Goal: Information Seeking & Learning: Find contact information

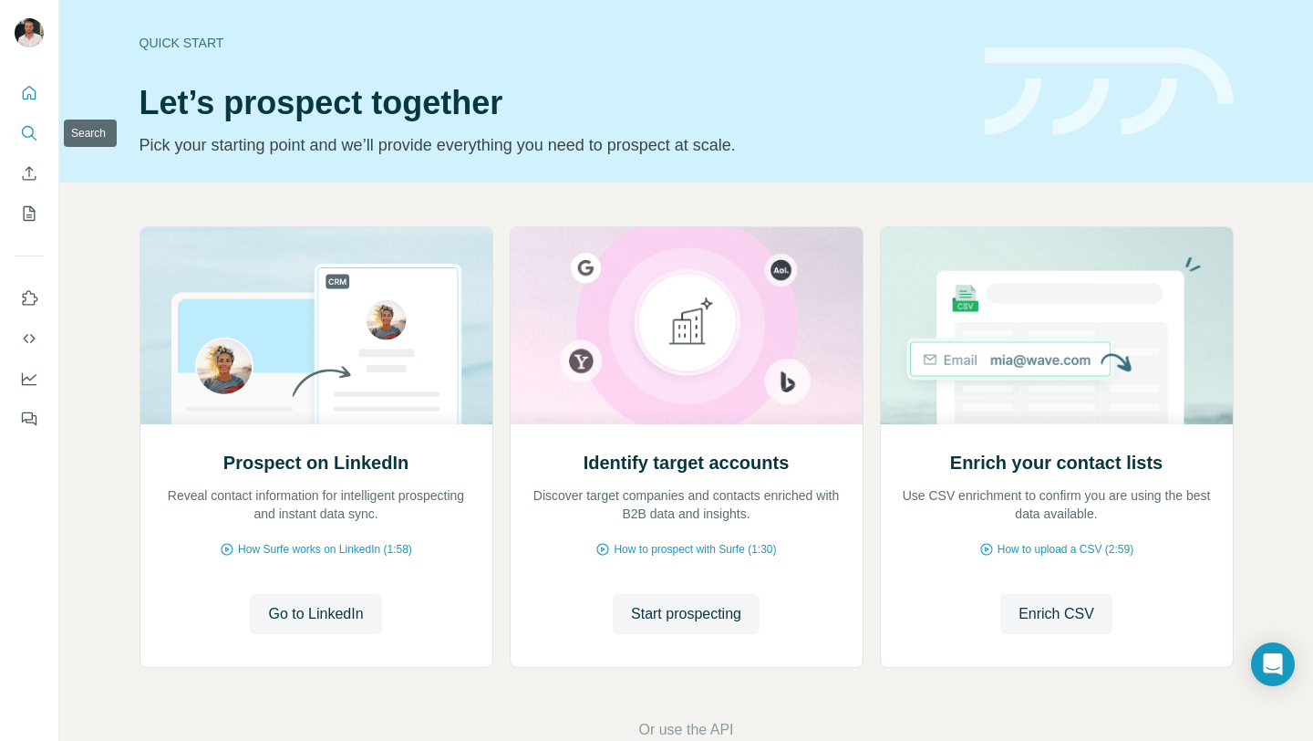
click at [31, 127] on icon "Search" at bounding box center [28, 132] width 12 height 12
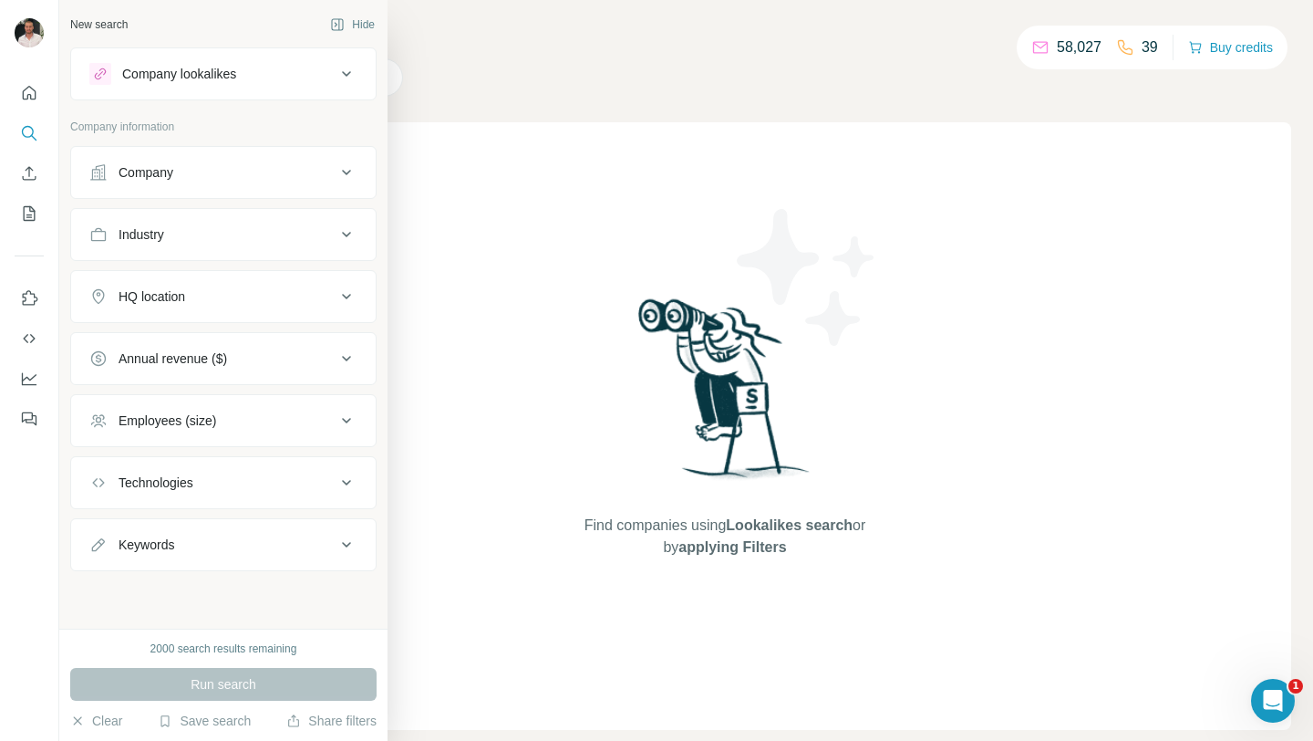
click at [210, 168] on div "Company" at bounding box center [212, 172] width 246 height 18
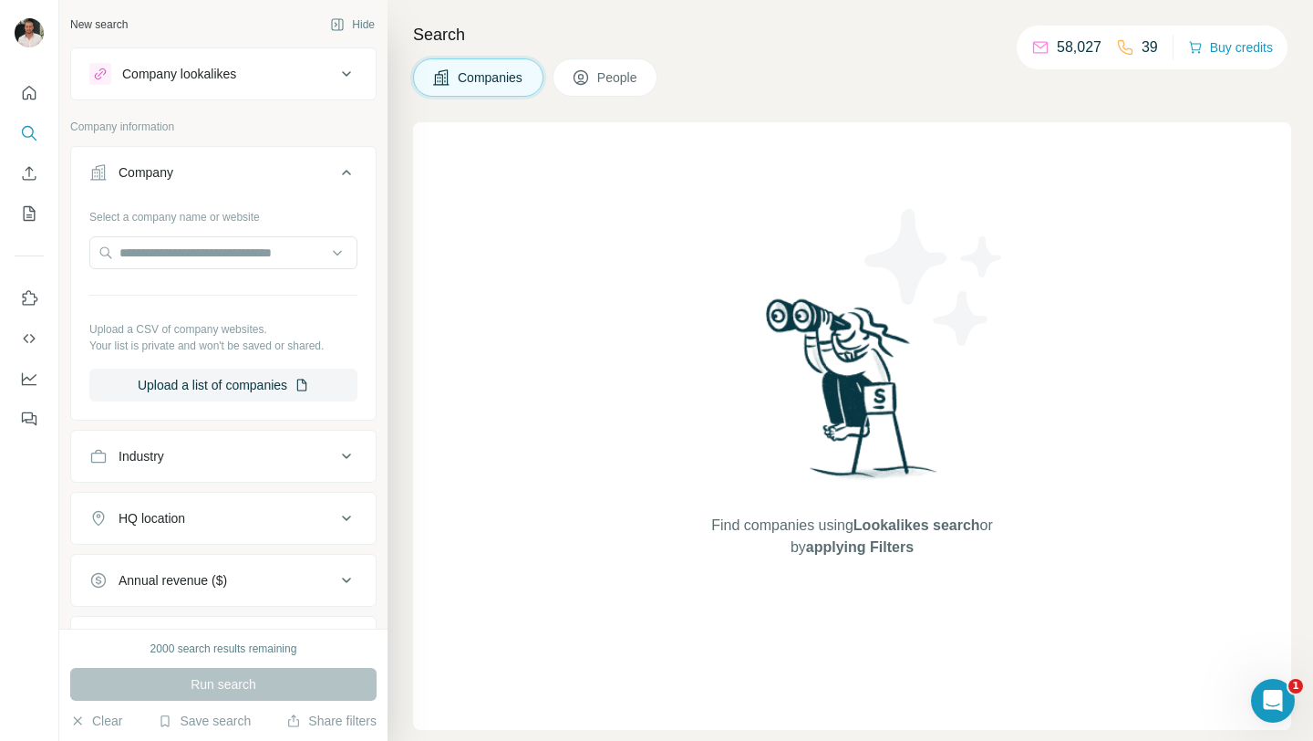
click at [637, 64] on button "People" at bounding box center [606, 77] width 106 height 38
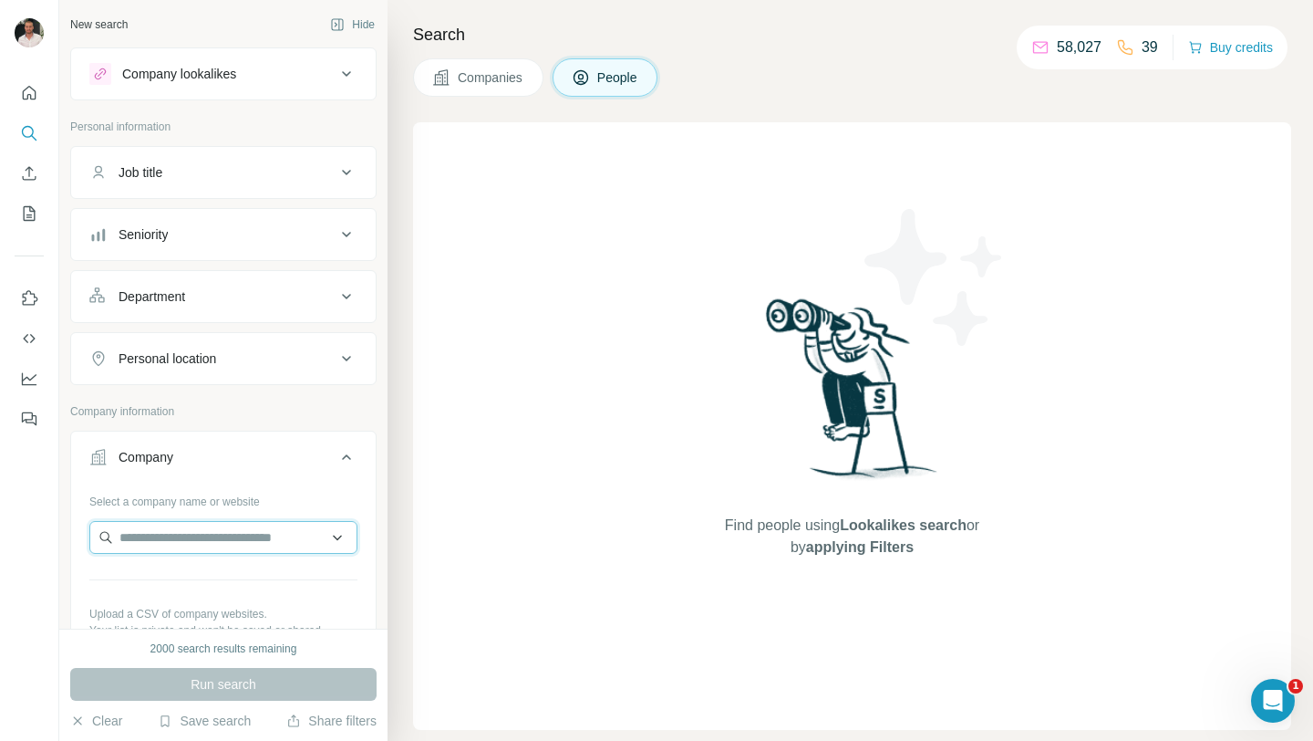
click at [272, 535] on input "text" at bounding box center [223, 537] width 268 height 33
click at [215, 714] on button "Save search" at bounding box center [204, 720] width 93 height 18
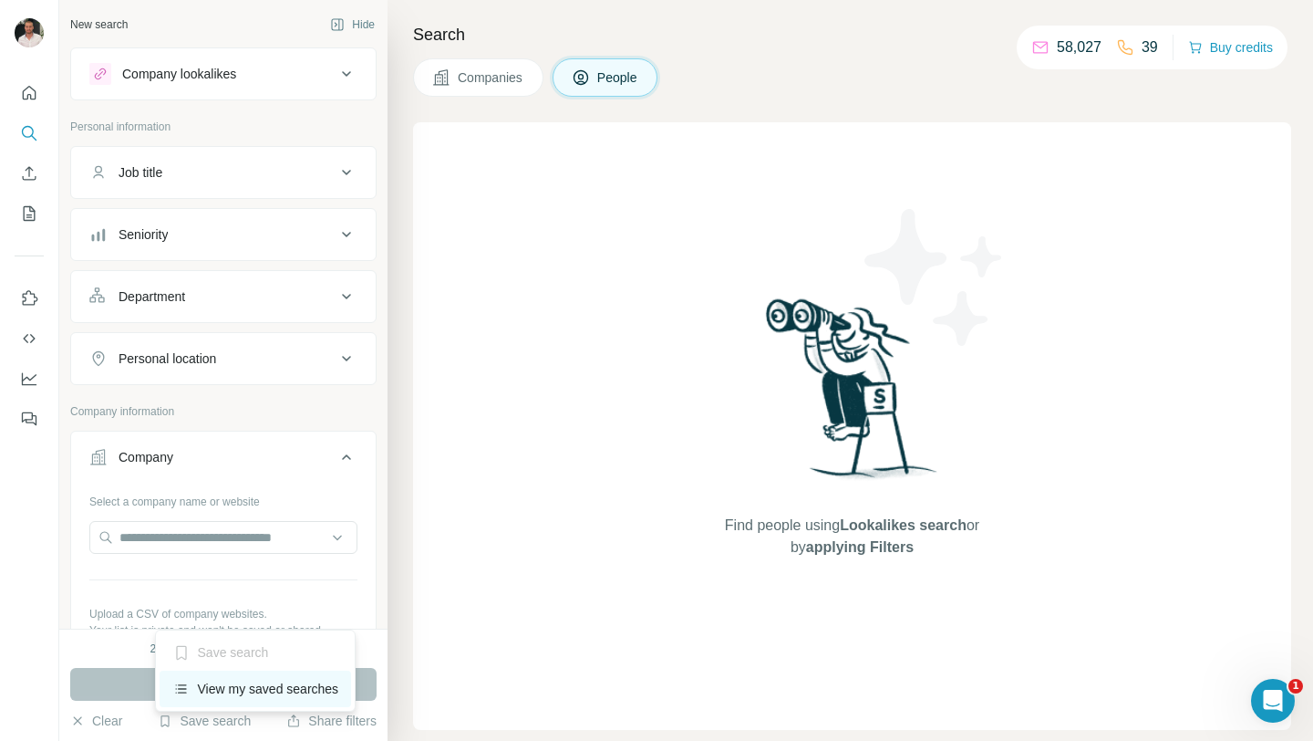
click at [228, 679] on div "View my saved searches" at bounding box center [256, 688] width 192 height 36
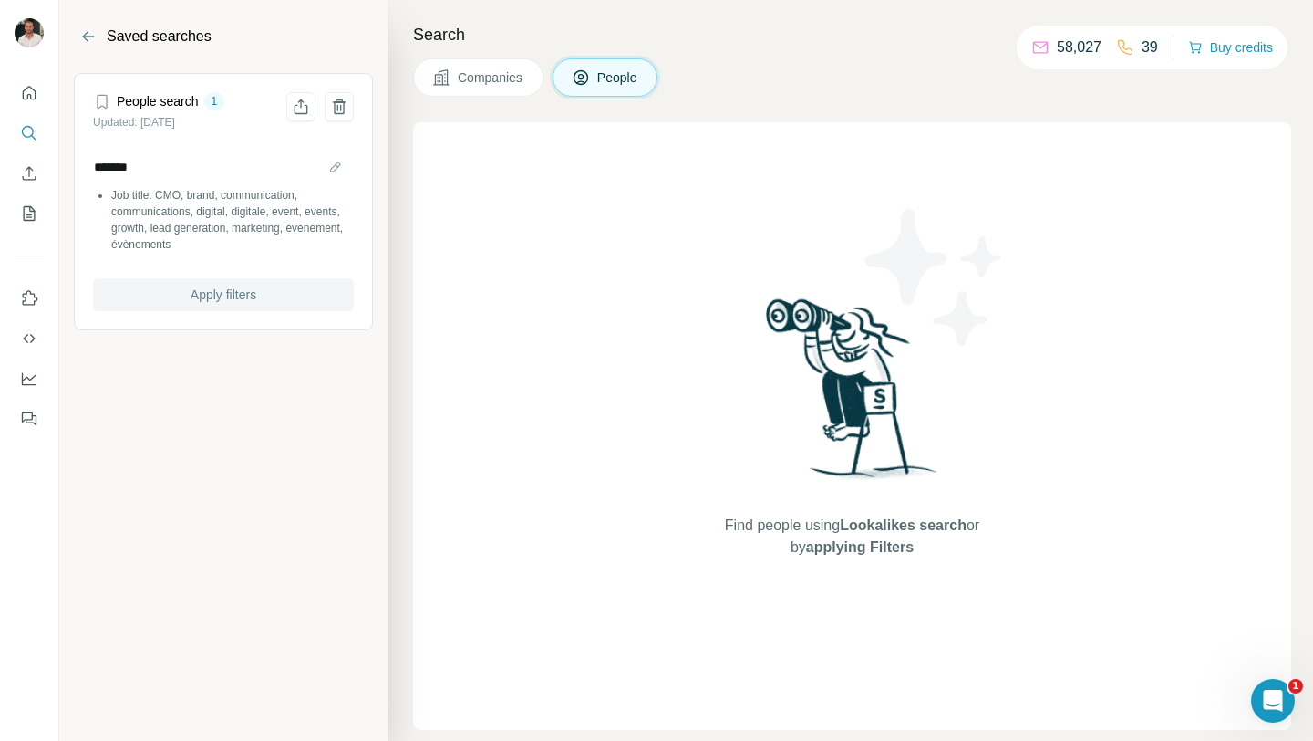
click at [201, 298] on span "Apply filters" at bounding box center [224, 294] width 66 height 18
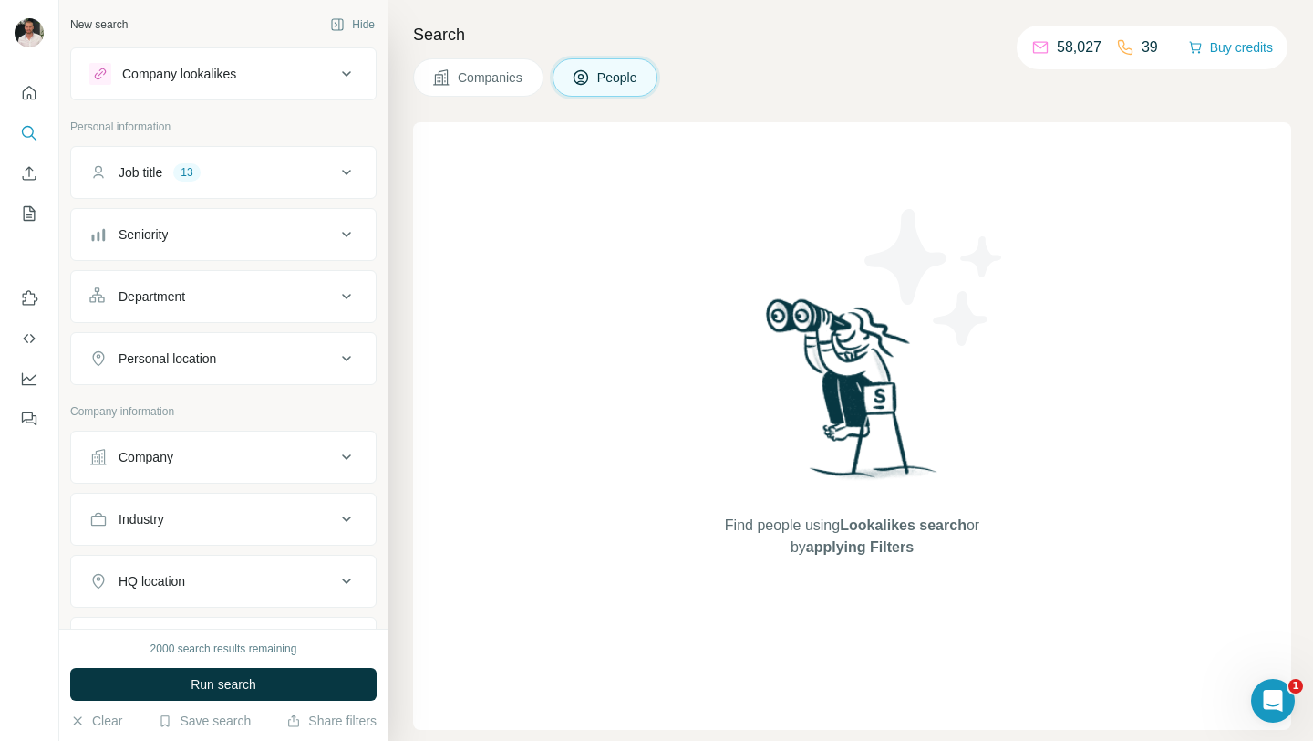
click at [240, 451] on div "Company" at bounding box center [212, 457] width 246 height 18
click at [237, 536] on input "text" at bounding box center [223, 537] width 268 height 33
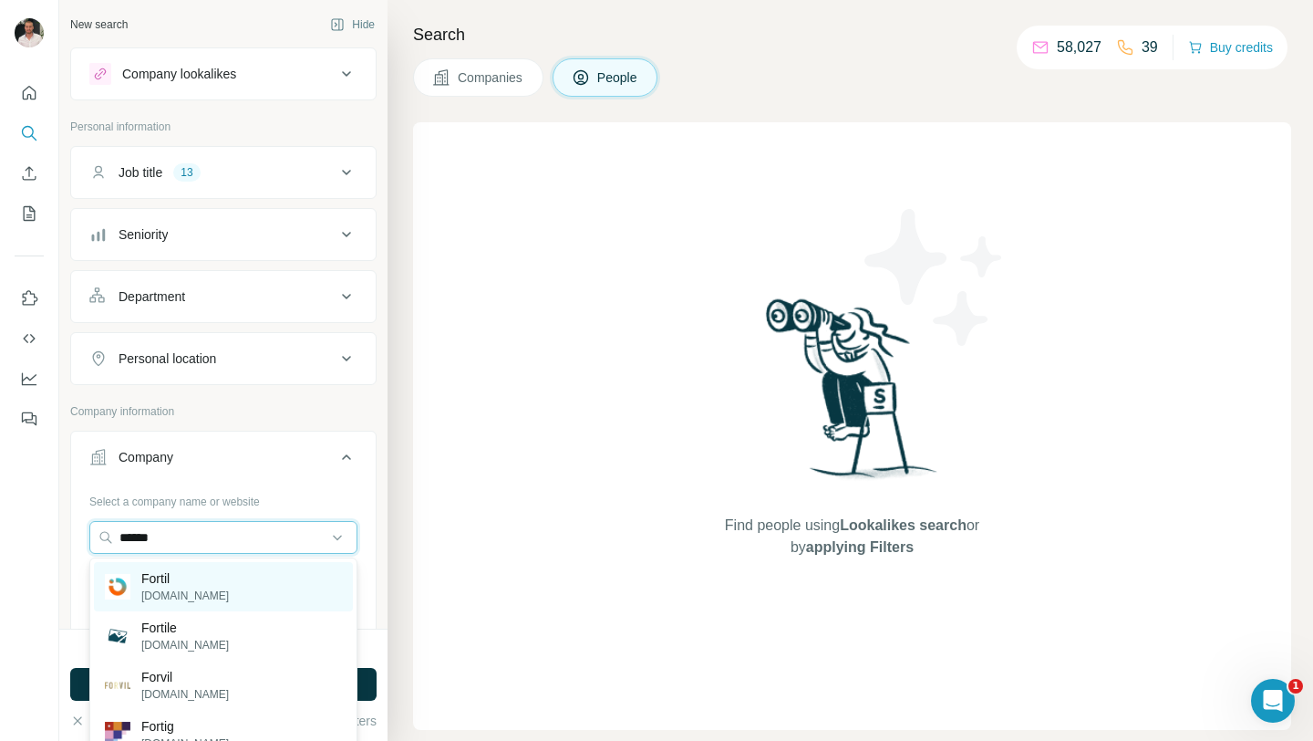
type input "******"
click at [227, 589] on div "Fortil [DOMAIN_NAME]" at bounding box center [223, 586] width 259 height 49
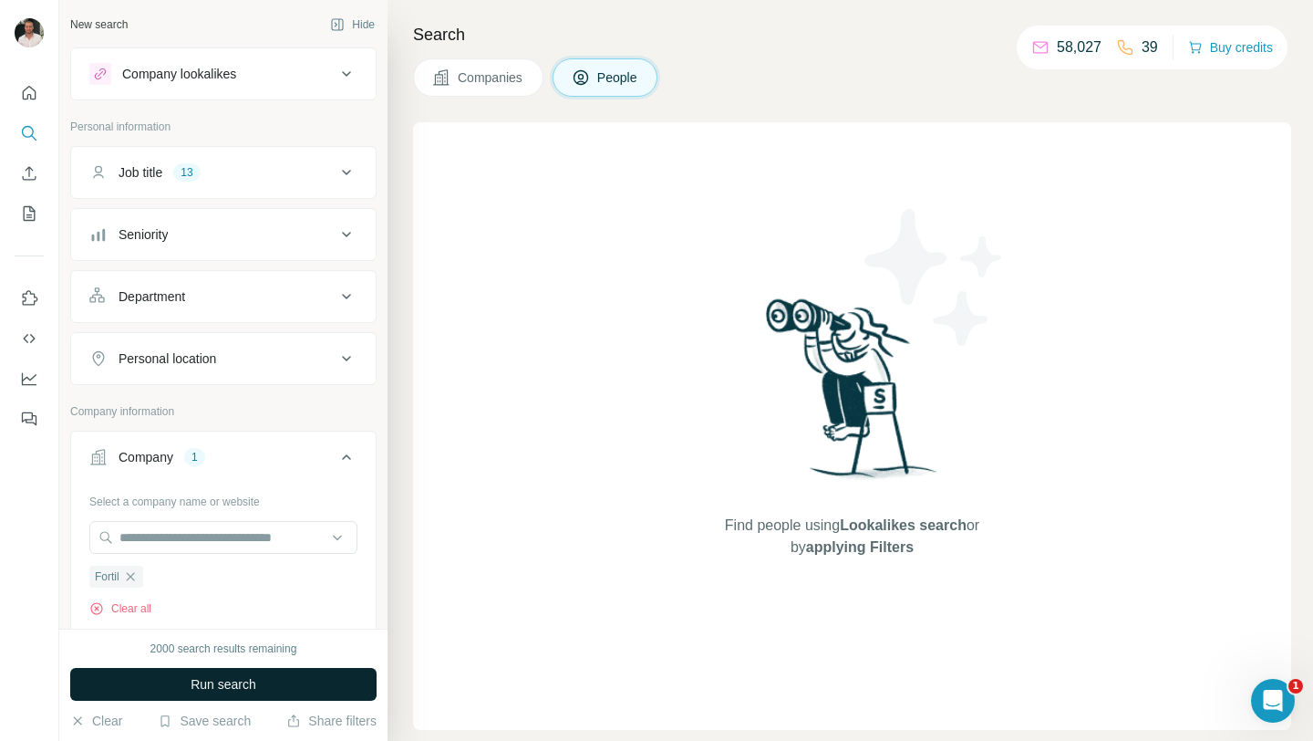
click at [242, 680] on span "Run search" at bounding box center [224, 684] width 66 height 18
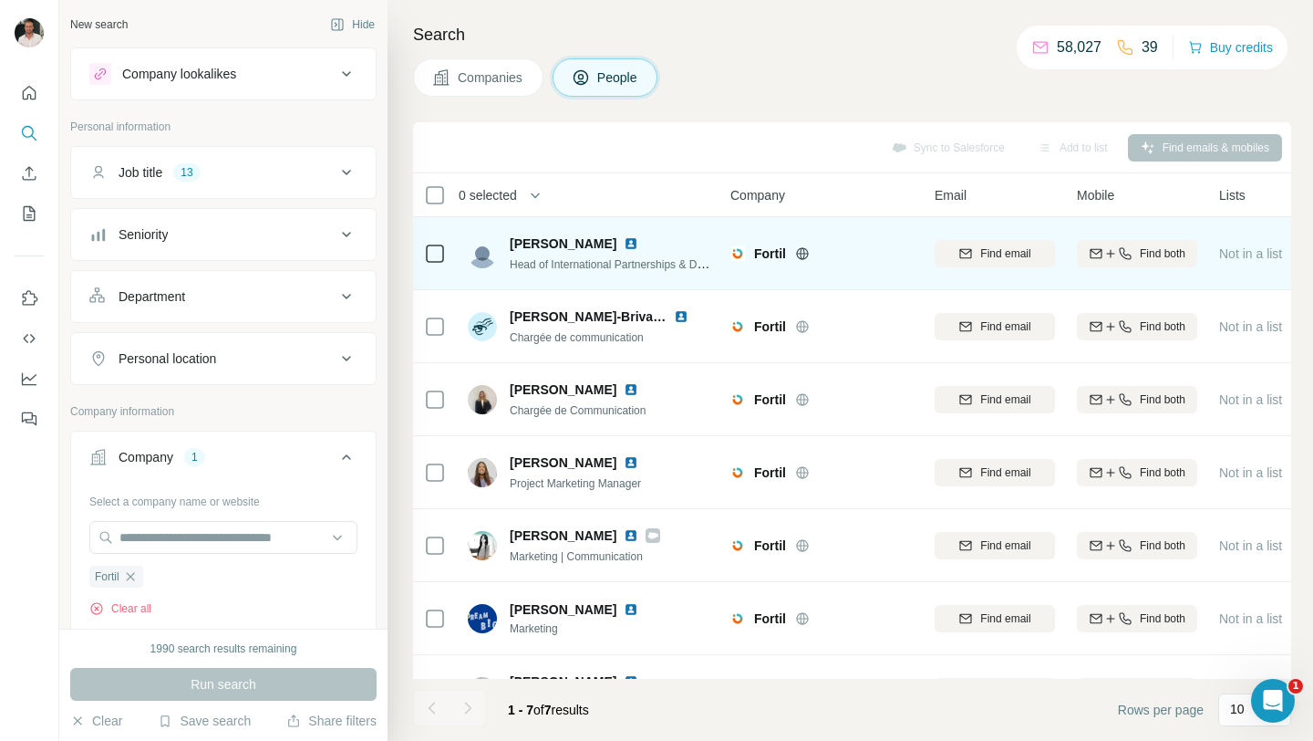
click at [624, 244] on img at bounding box center [631, 243] width 15 height 15
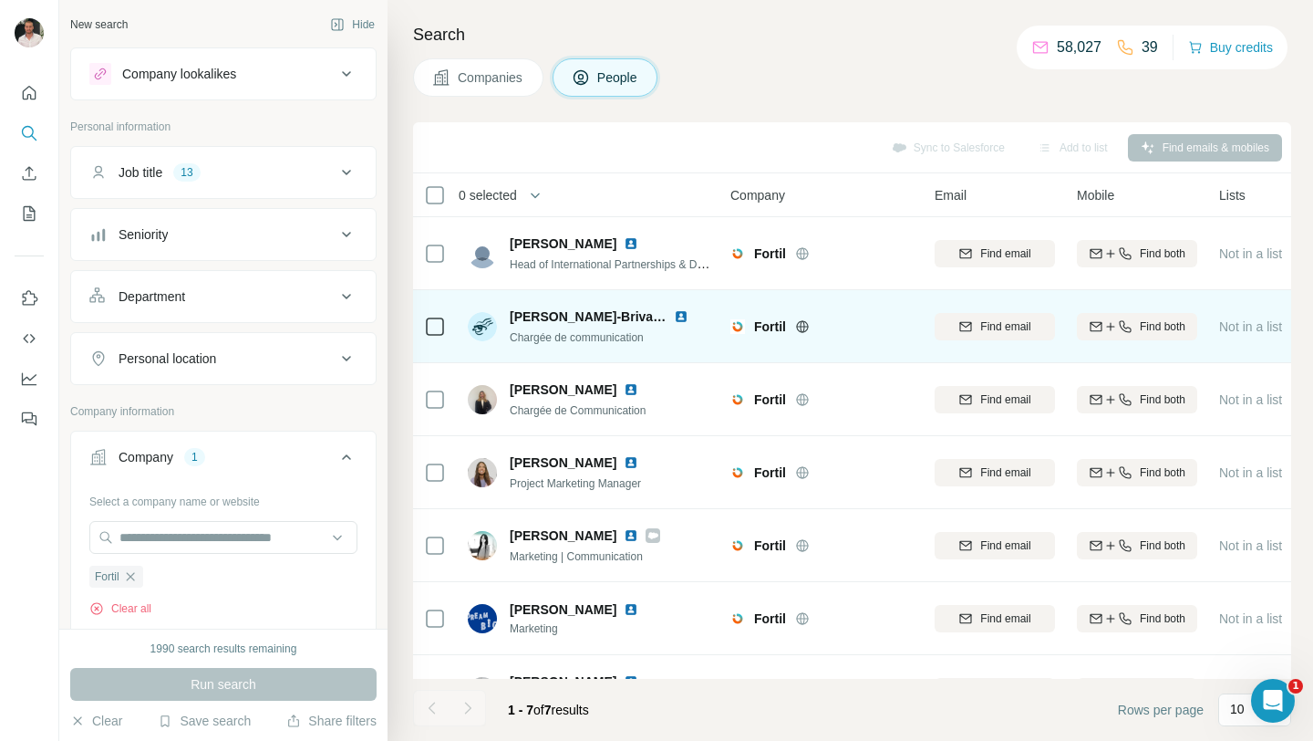
click at [674, 316] on img at bounding box center [681, 316] width 15 height 15
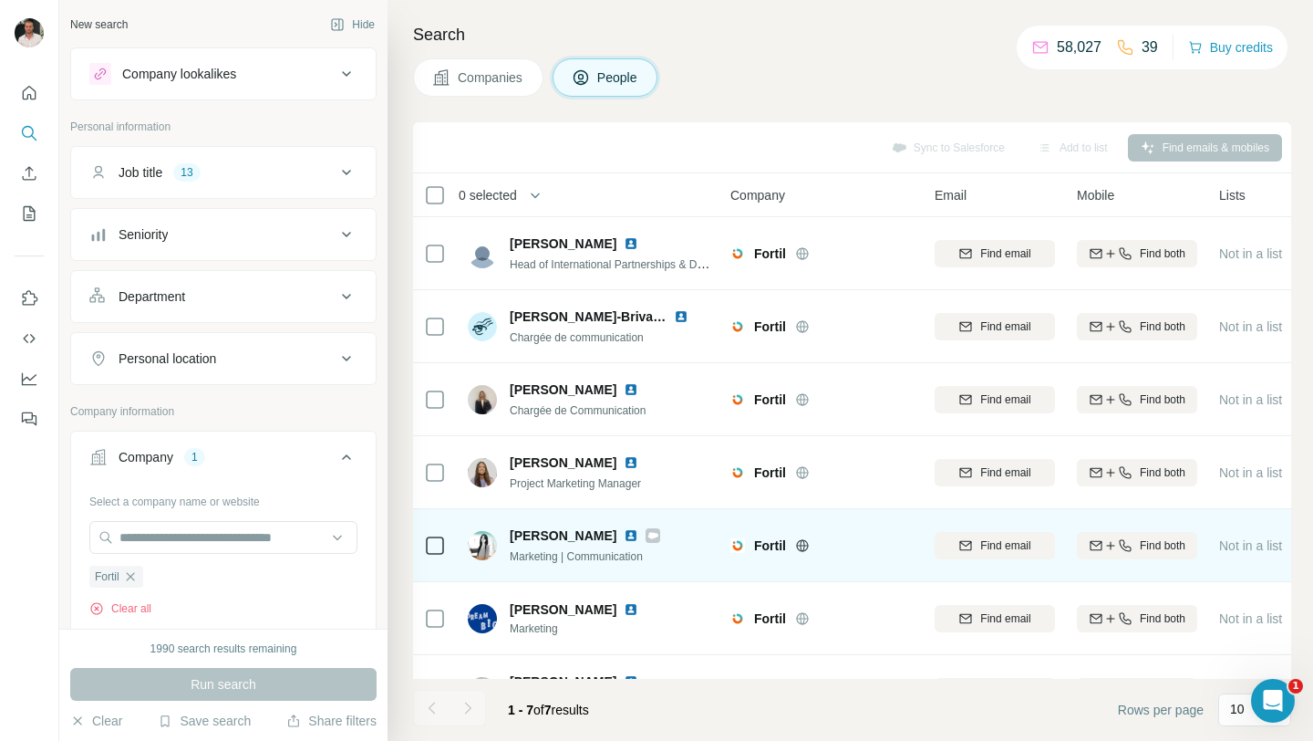
click at [630, 534] on img at bounding box center [631, 535] width 15 height 15
